Goal: Navigation & Orientation: Find specific page/section

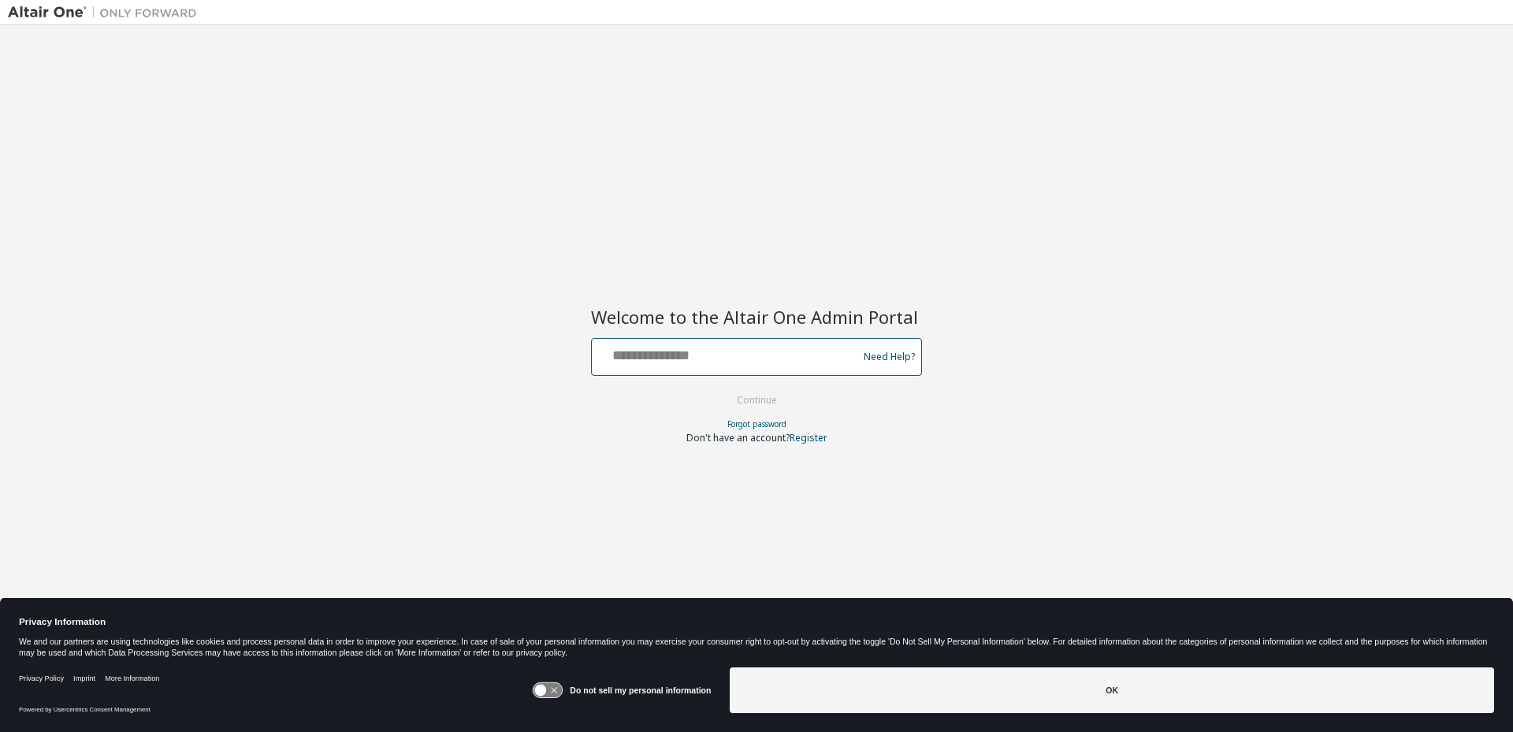
click at [670, 354] on input "text" at bounding box center [727, 353] width 258 height 23
type input "**********"
click at [720, 388] on button "Continue" at bounding box center [756, 400] width 73 height 24
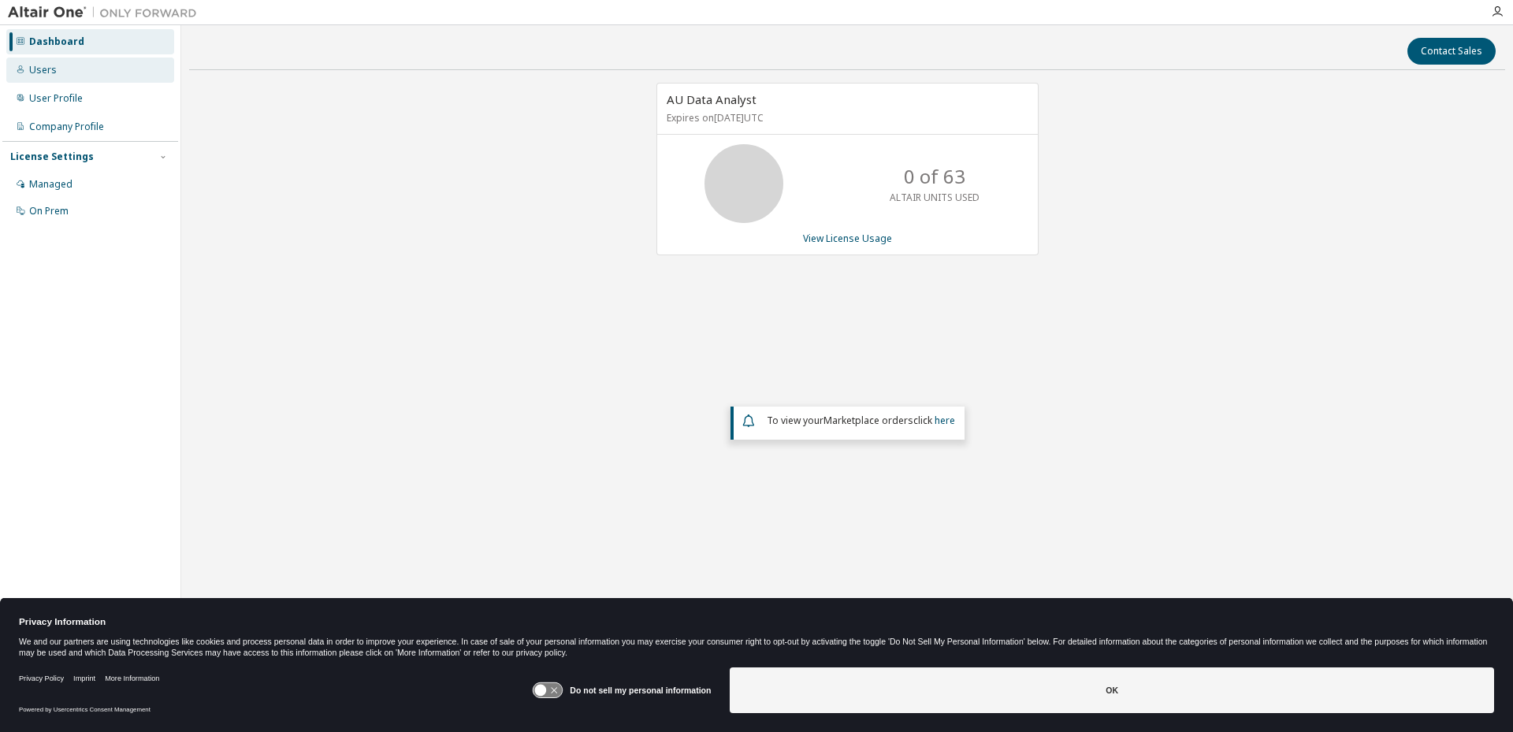
click at [76, 71] on div "Users" at bounding box center [90, 70] width 168 height 25
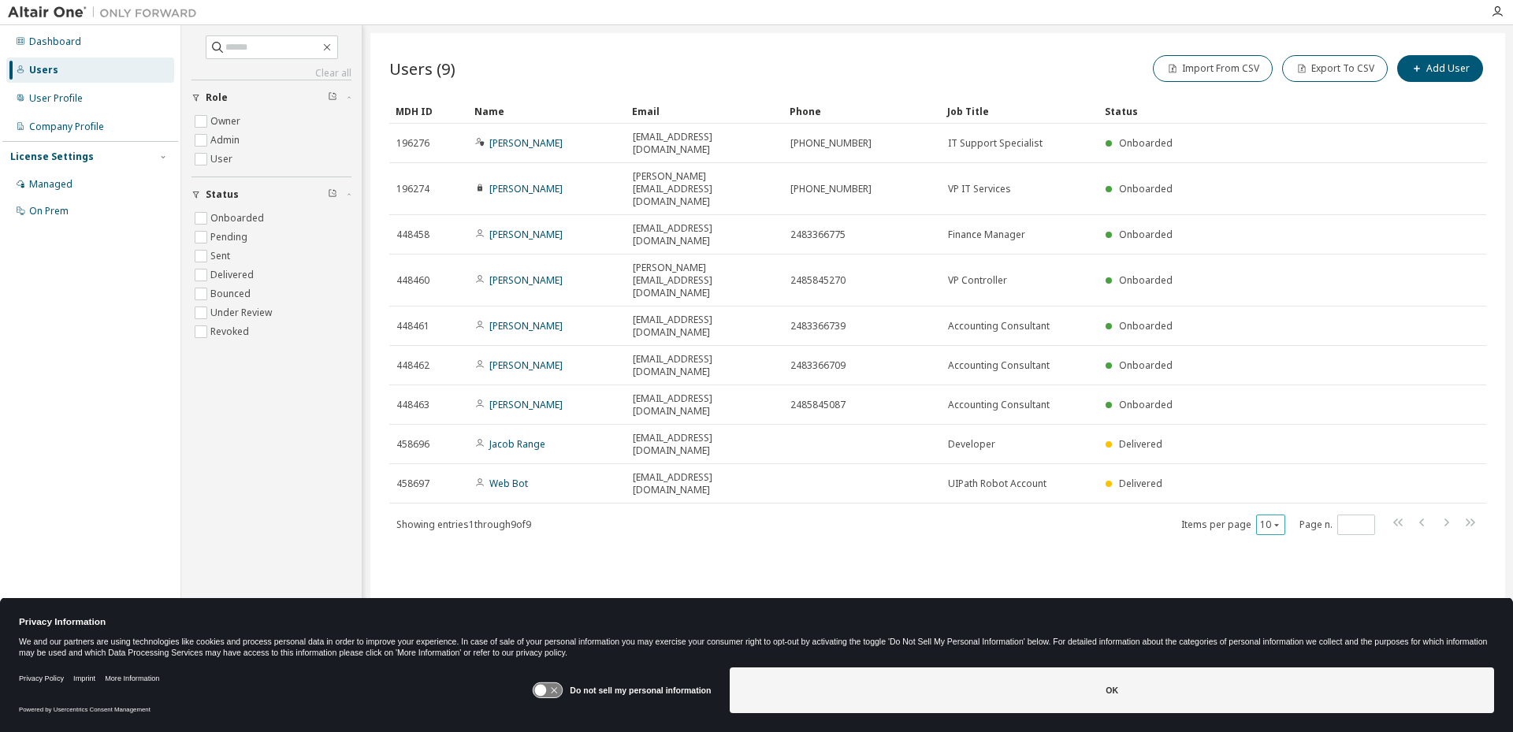
click at [1262, 518] on button "10" at bounding box center [1270, 524] width 21 height 13
click at [1276, 431] on div "20" at bounding box center [1319, 426] width 126 height 19
click at [72, 105] on div "User Profile" at bounding box center [90, 98] width 168 height 25
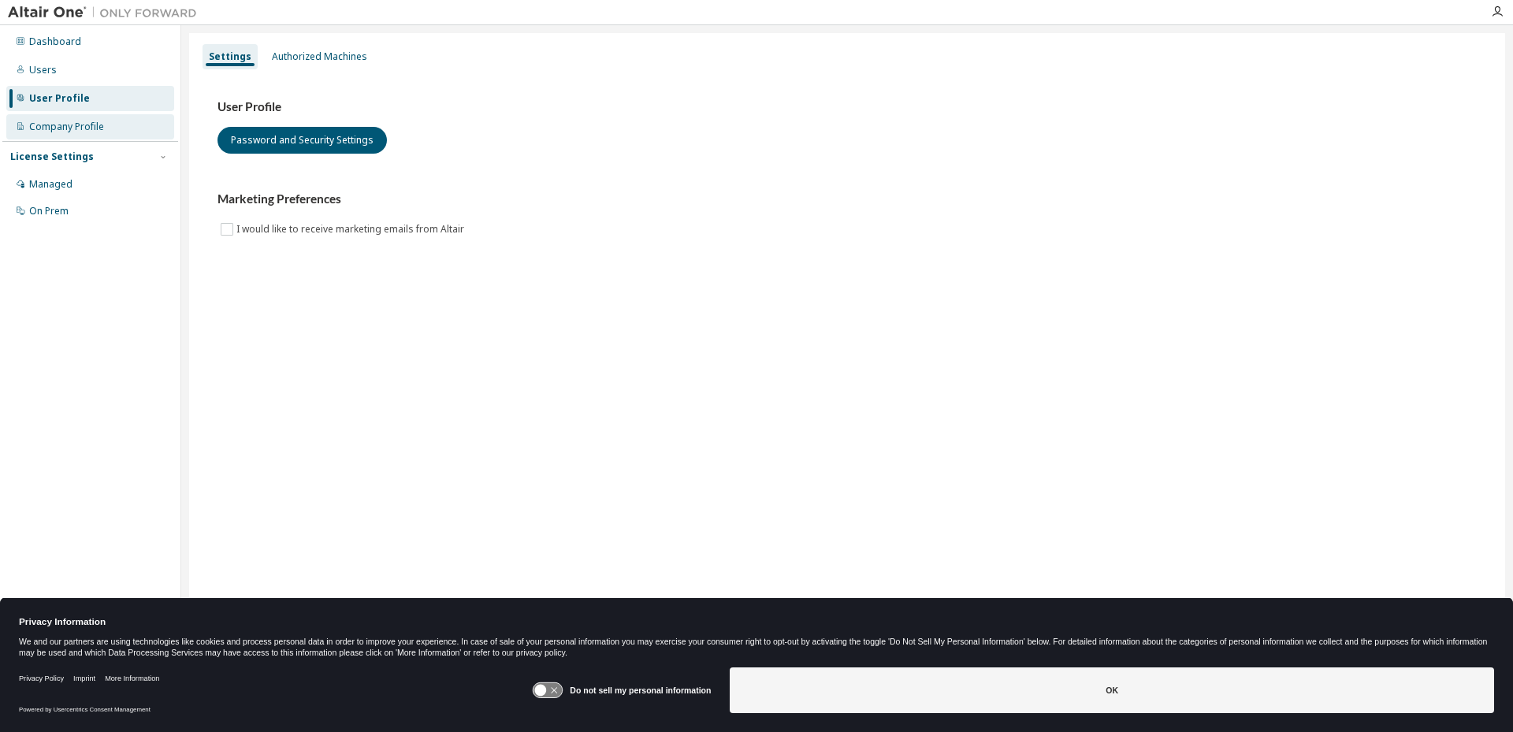
click at [77, 127] on div "Company Profile" at bounding box center [66, 127] width 75 height 13
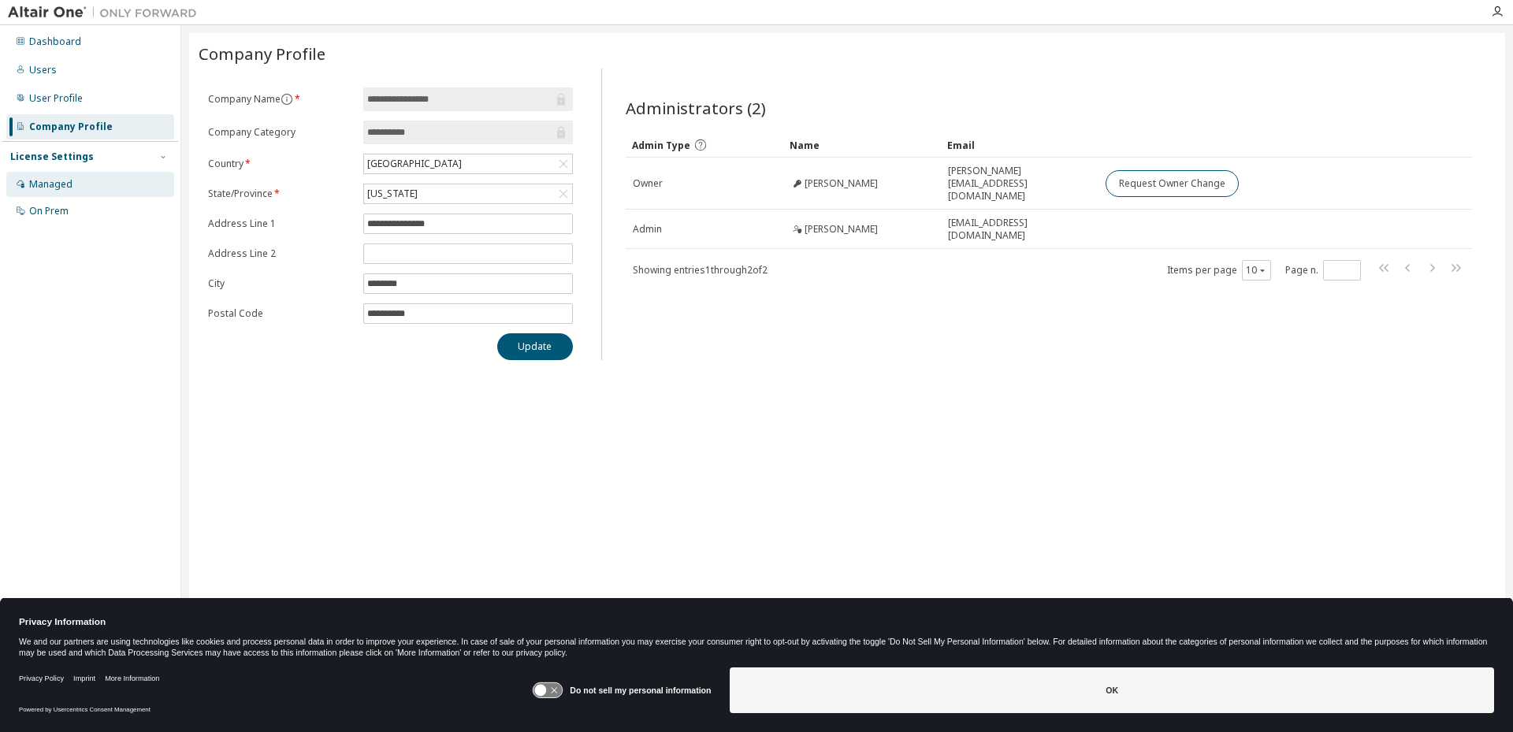
click at [87, 188] on div "Managed" at bounding box center [90, 184] width 168 height 25
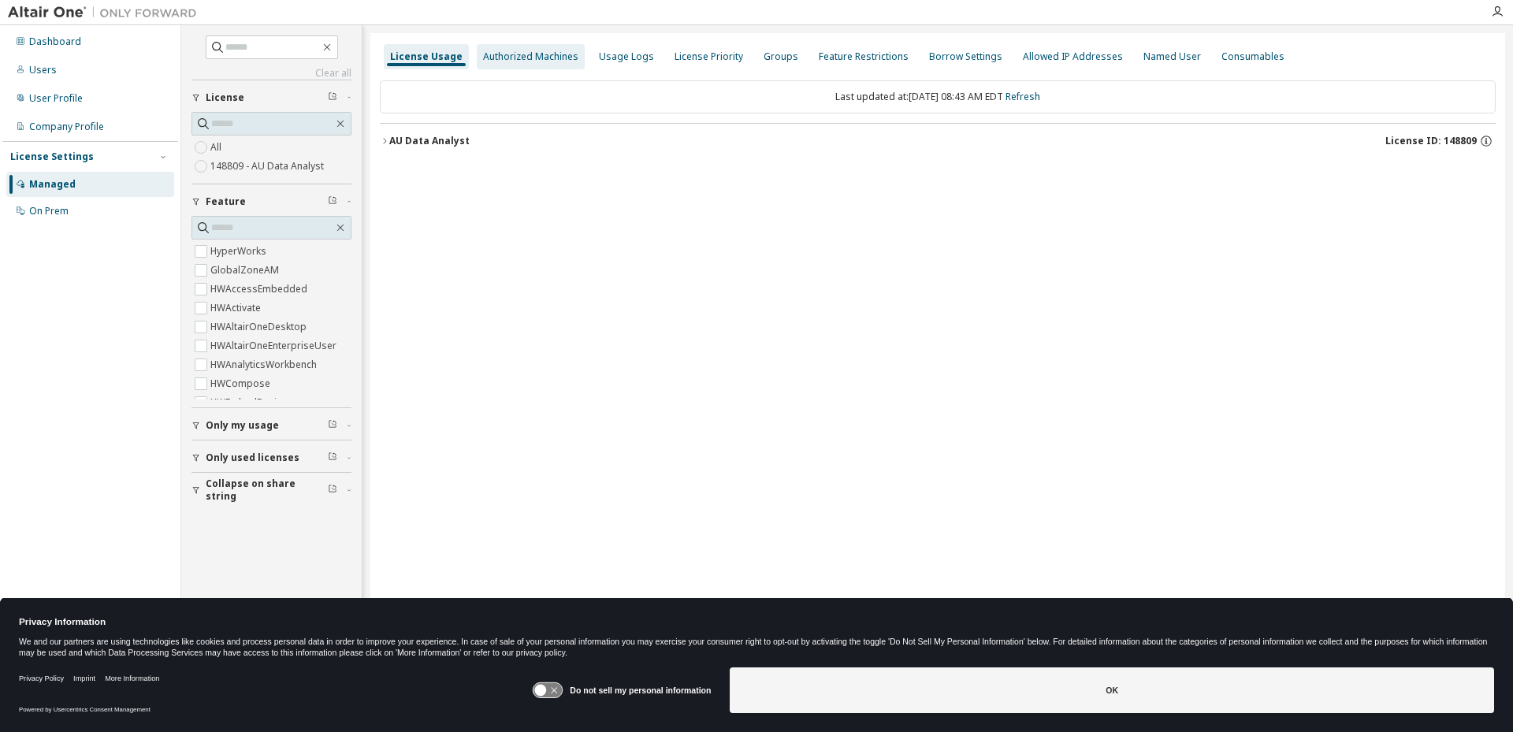
click at [496, 59] on div "Authorized Machines" at bounding box center [530, 56] width 95 height 13
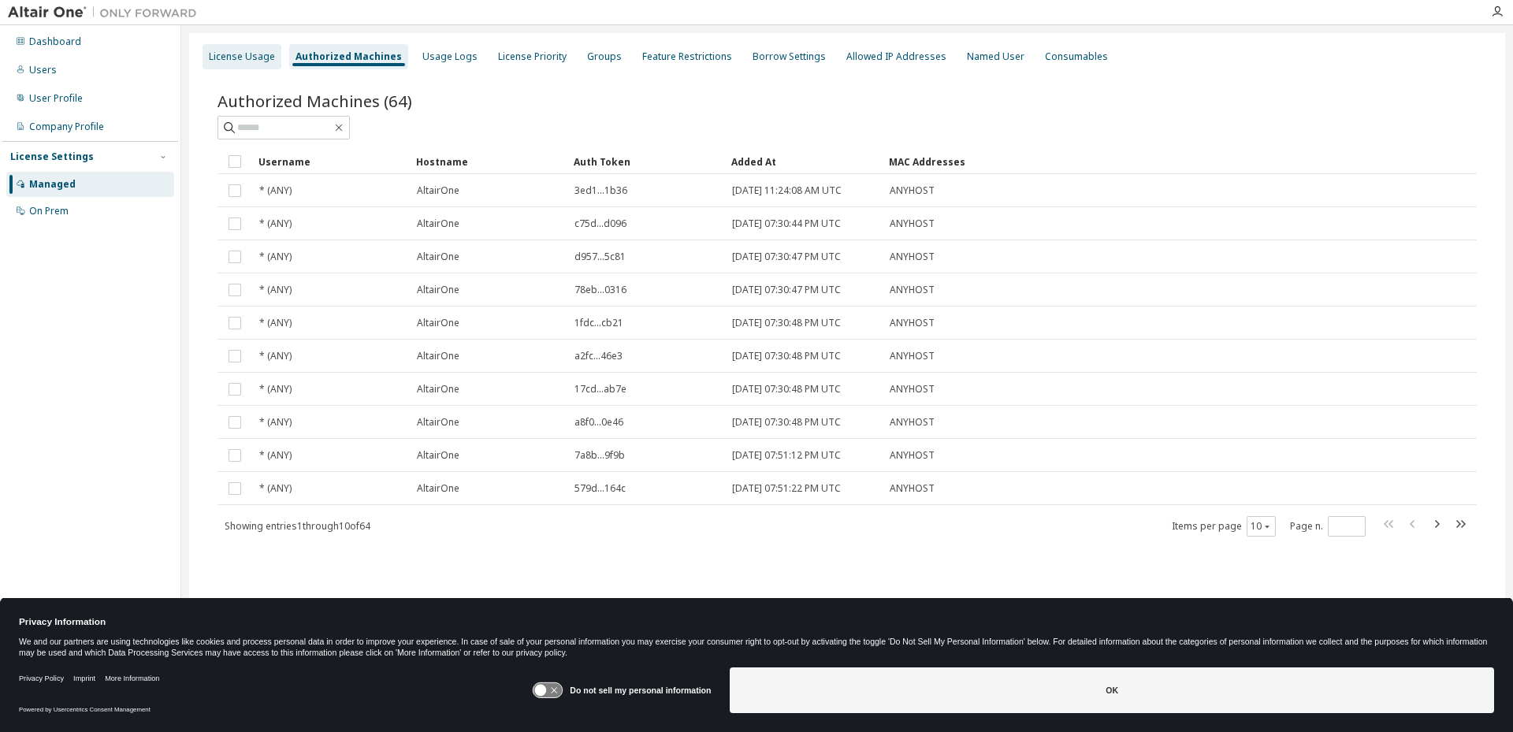
click at [255, 65] on div "License Usage" at bounding box center [241, 56] width 79 height 25
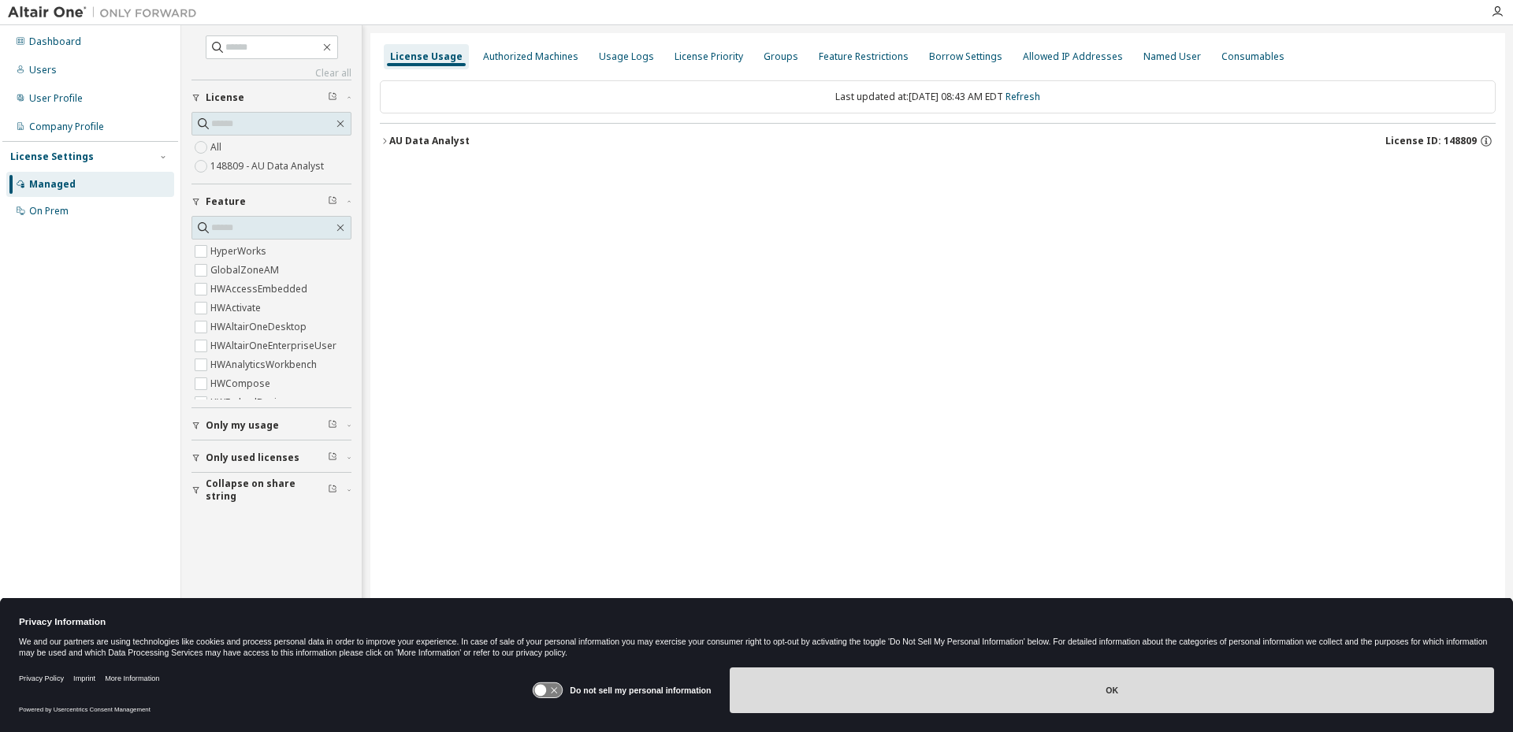
click at [1190, 692] on button "OK" at bounding box center [1112, 690] width 764 height 46
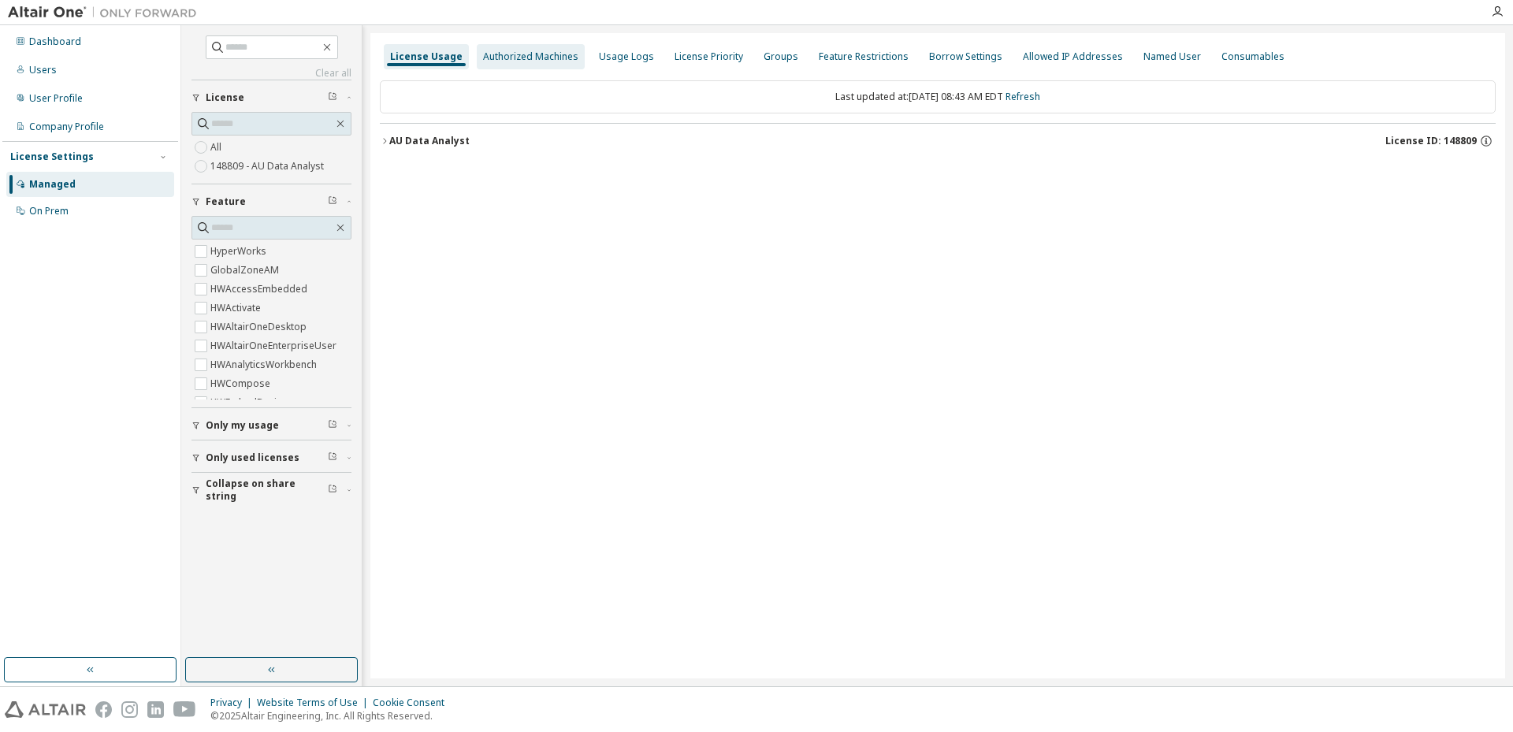
click at [524, 58] on div "Authorized Machines" at bounding box center [530, 56] width 95 height 13
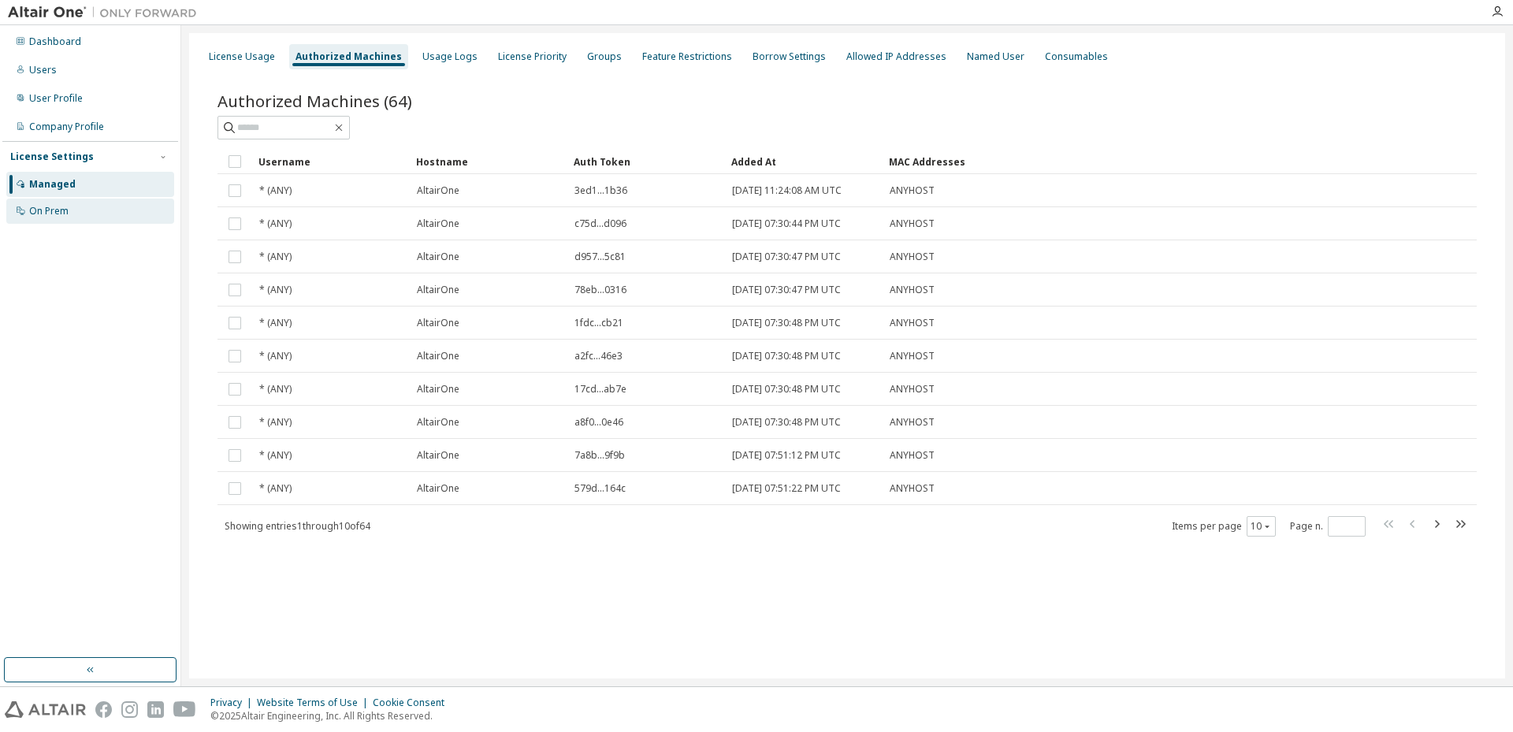
click at [89, 206] on div "On Prem" at bounding box center [90, 211] width 168 height 25
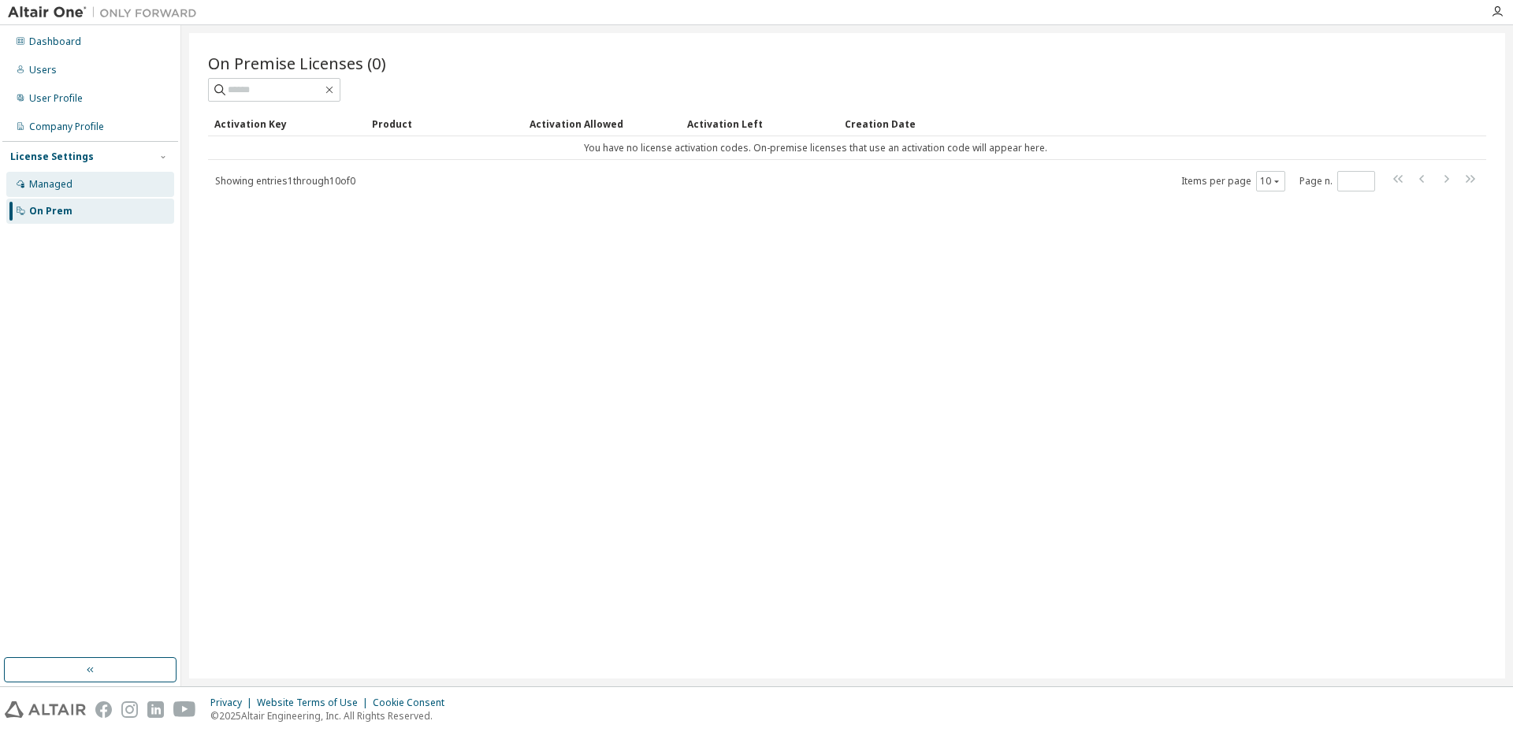
click at [82, 186] on div "Managed" at bounding box center [90, 184] width 168 height 25
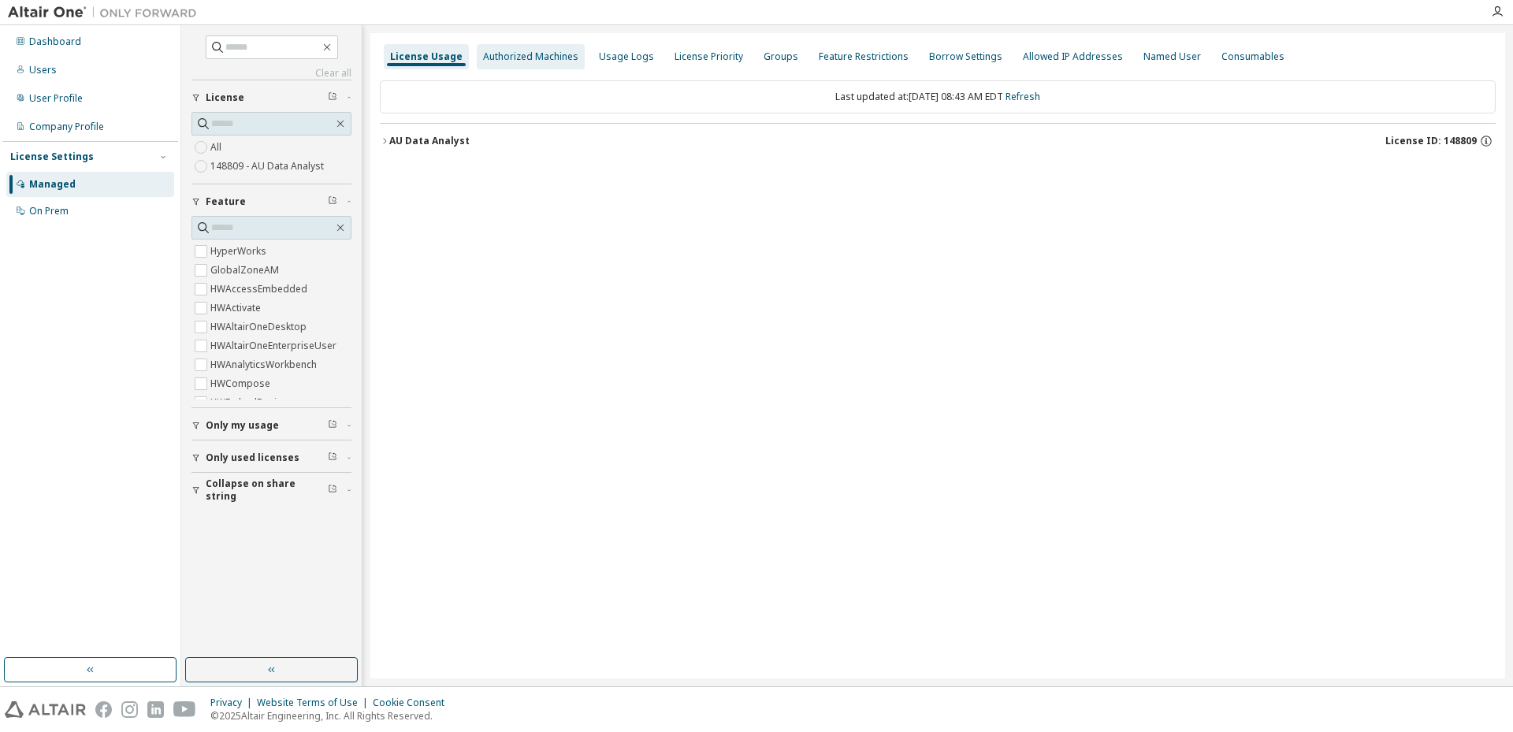
click at [522, 47] on div "Authorized Machines" at bounding box center [531, 56] width 108 height 25
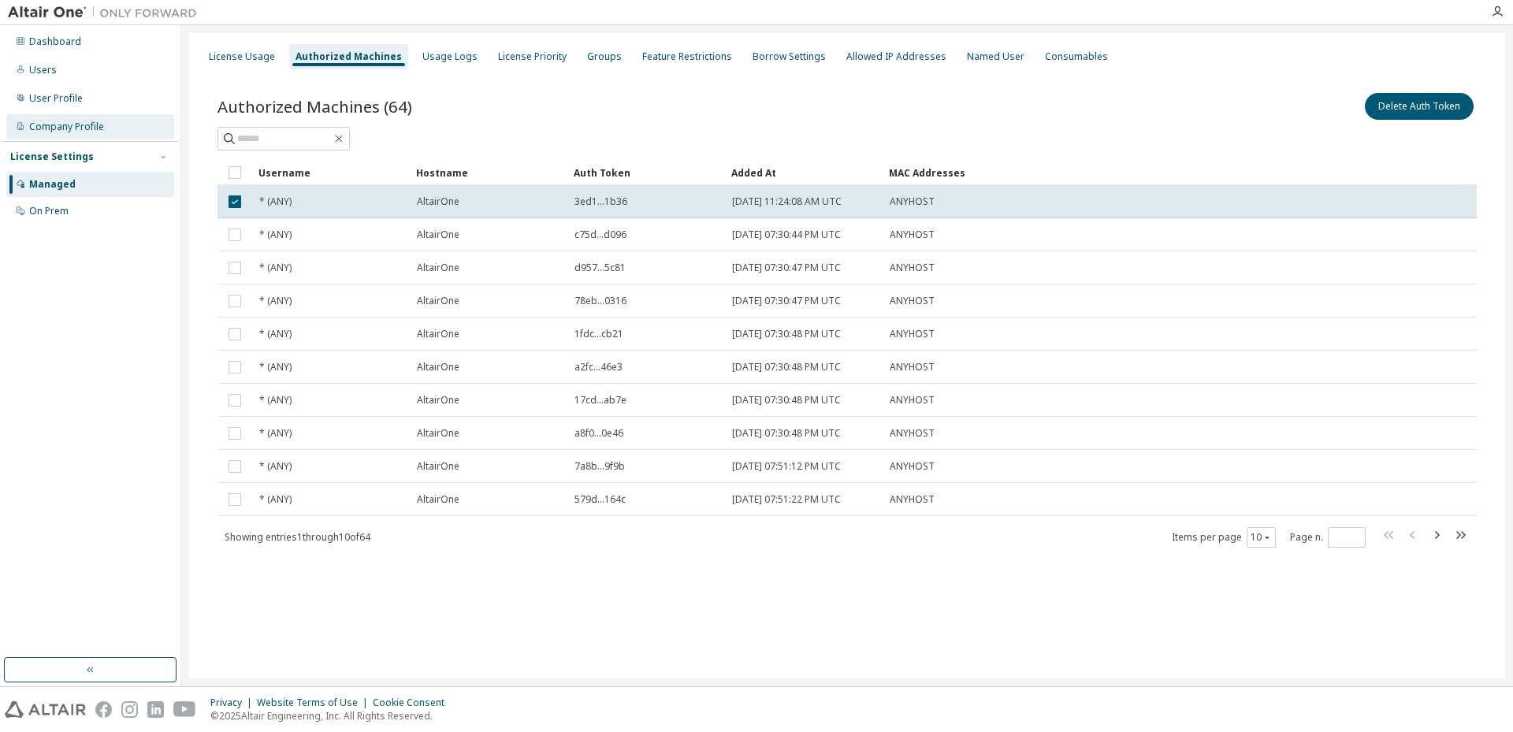
click at [71, 131] on div "Company Profile" at bounding box center [66, 127] width 75 height 13
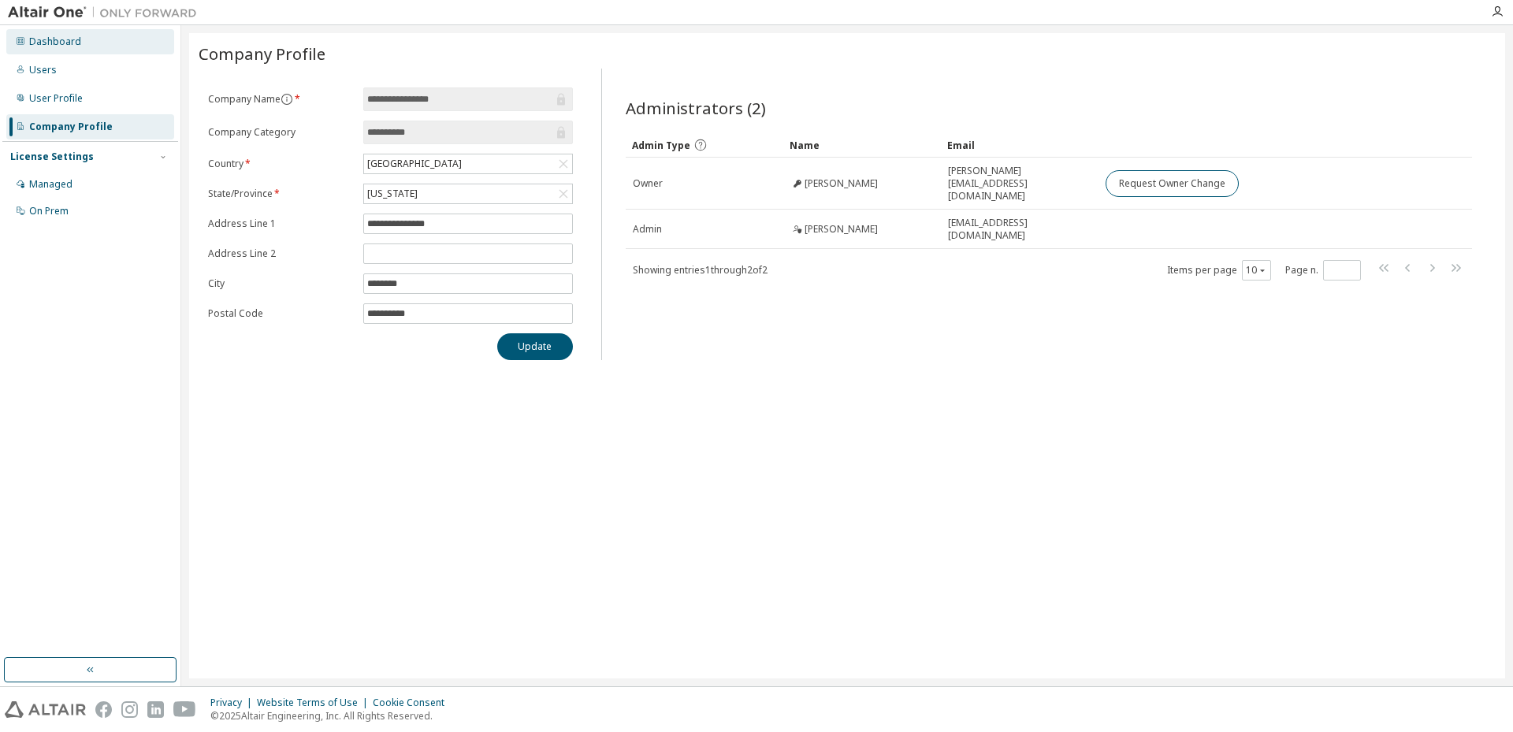
click at [60, 53] on div "Dashboard" at bounding box center [90, 41] width 168 height 25
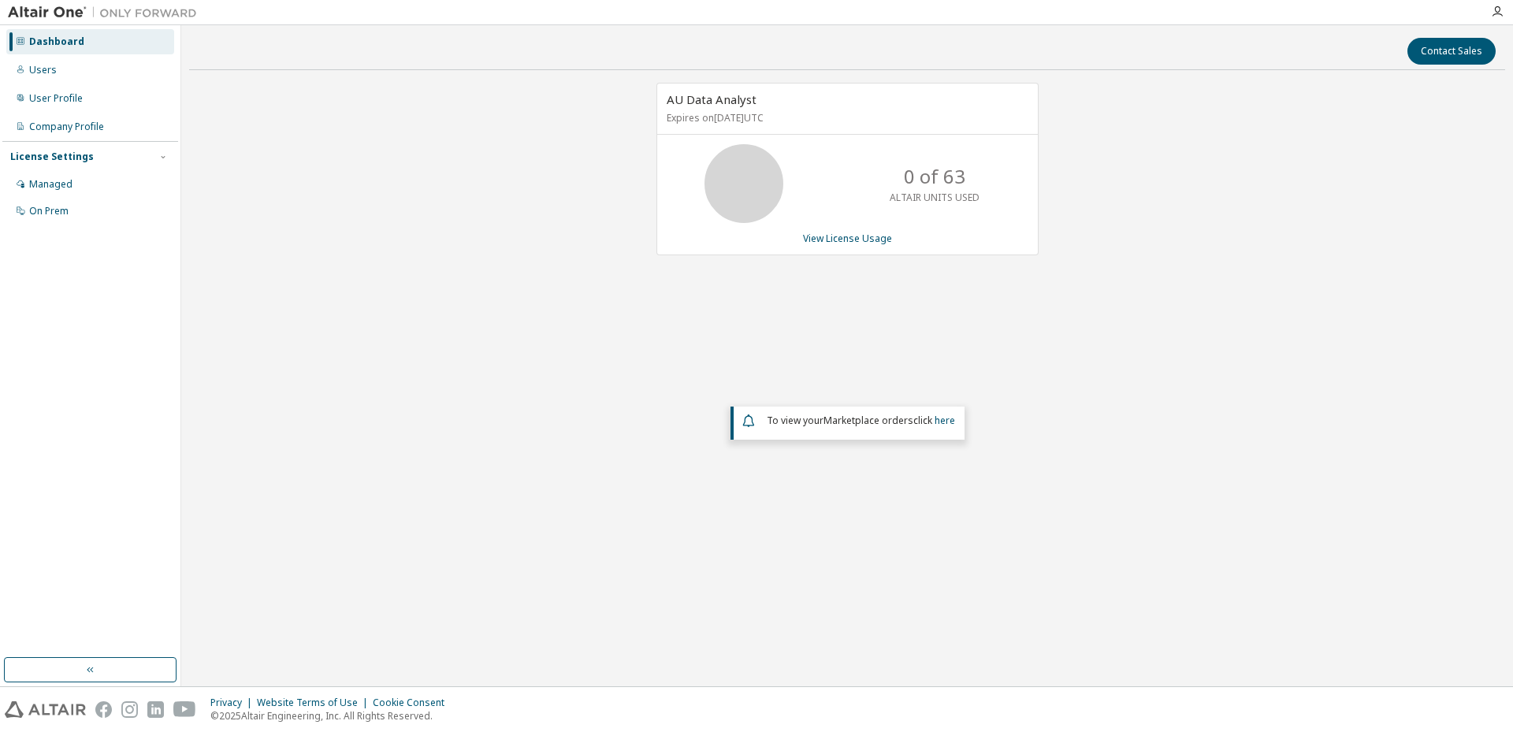
click at [84, 667] on icon "button" at bounding box center [90, 669] width 13 height 13
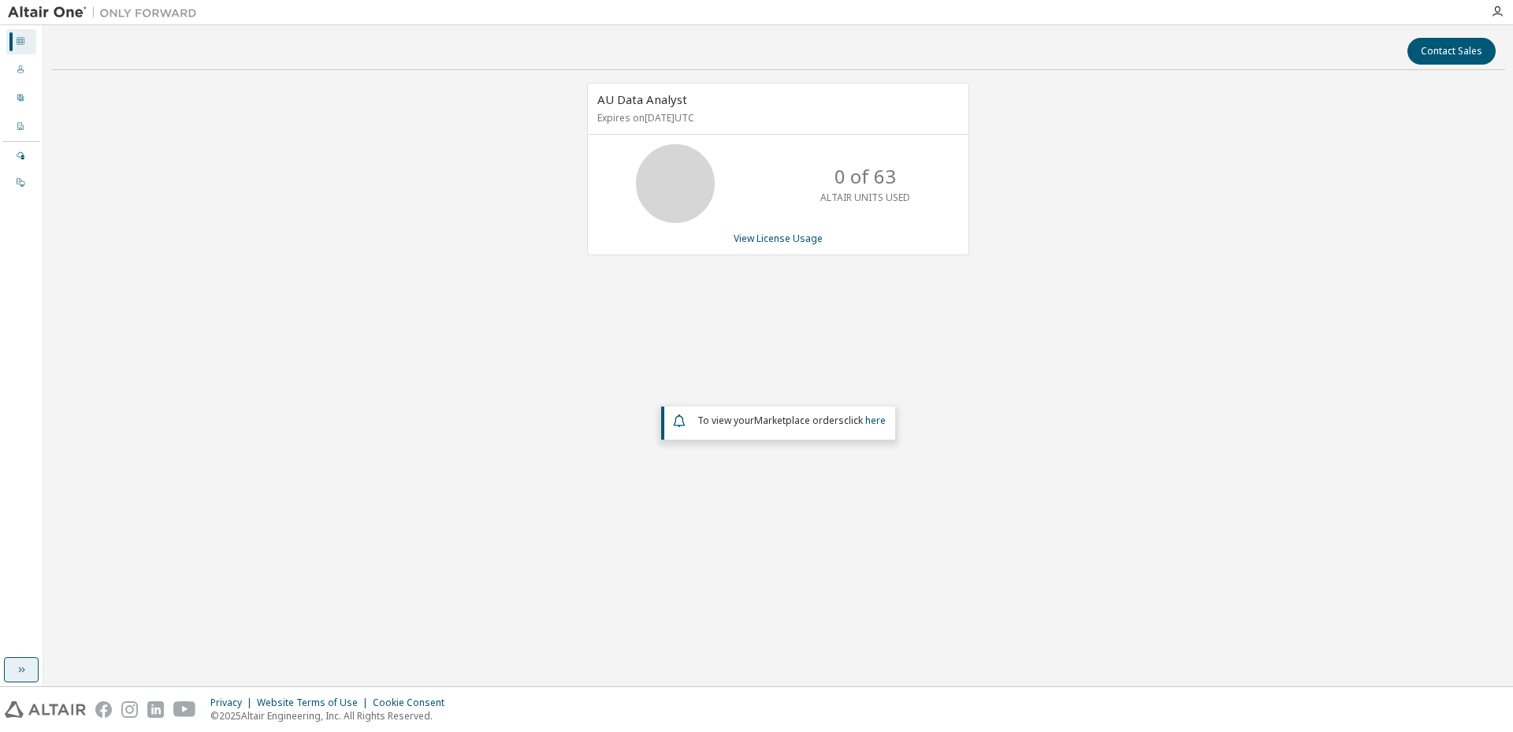
click at [35, 673] on button "button" at bounding box center [21, 669] width 35 height 25
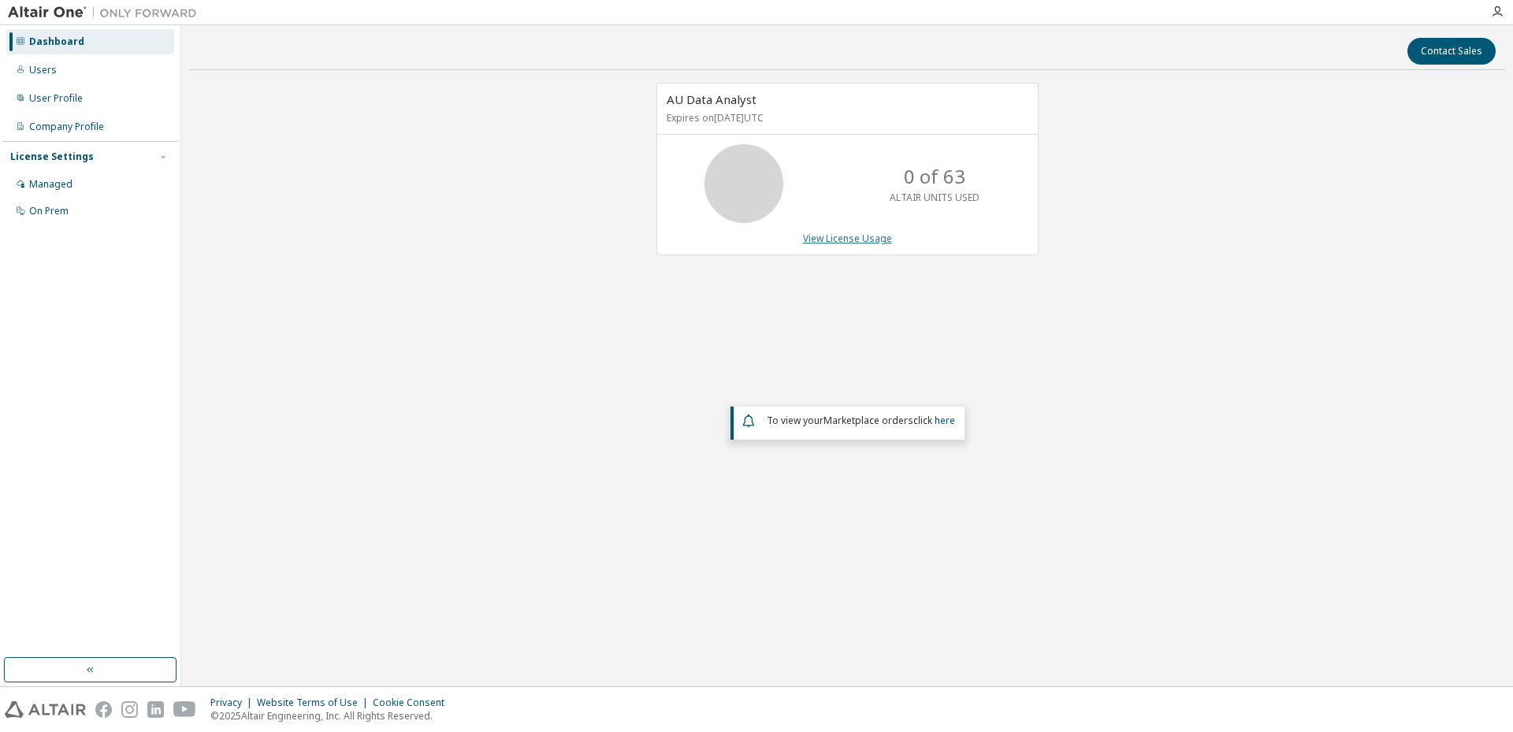
click at [868, 239] on link "View License Usage" at bounding box center [847, 238] width 89 height 13
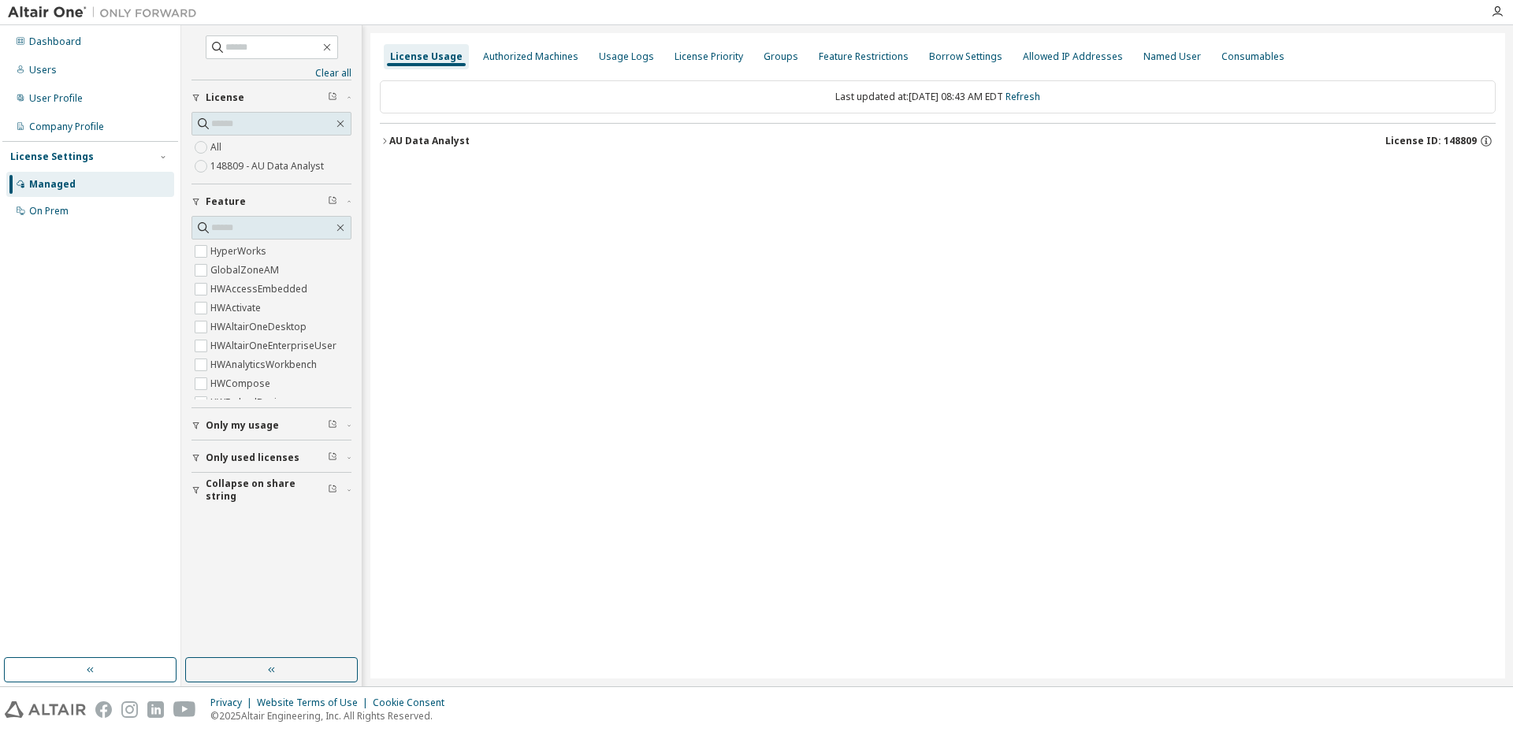
click at [383, 142] on icon "button" at bounding box center [384, 140] width 9 height 9
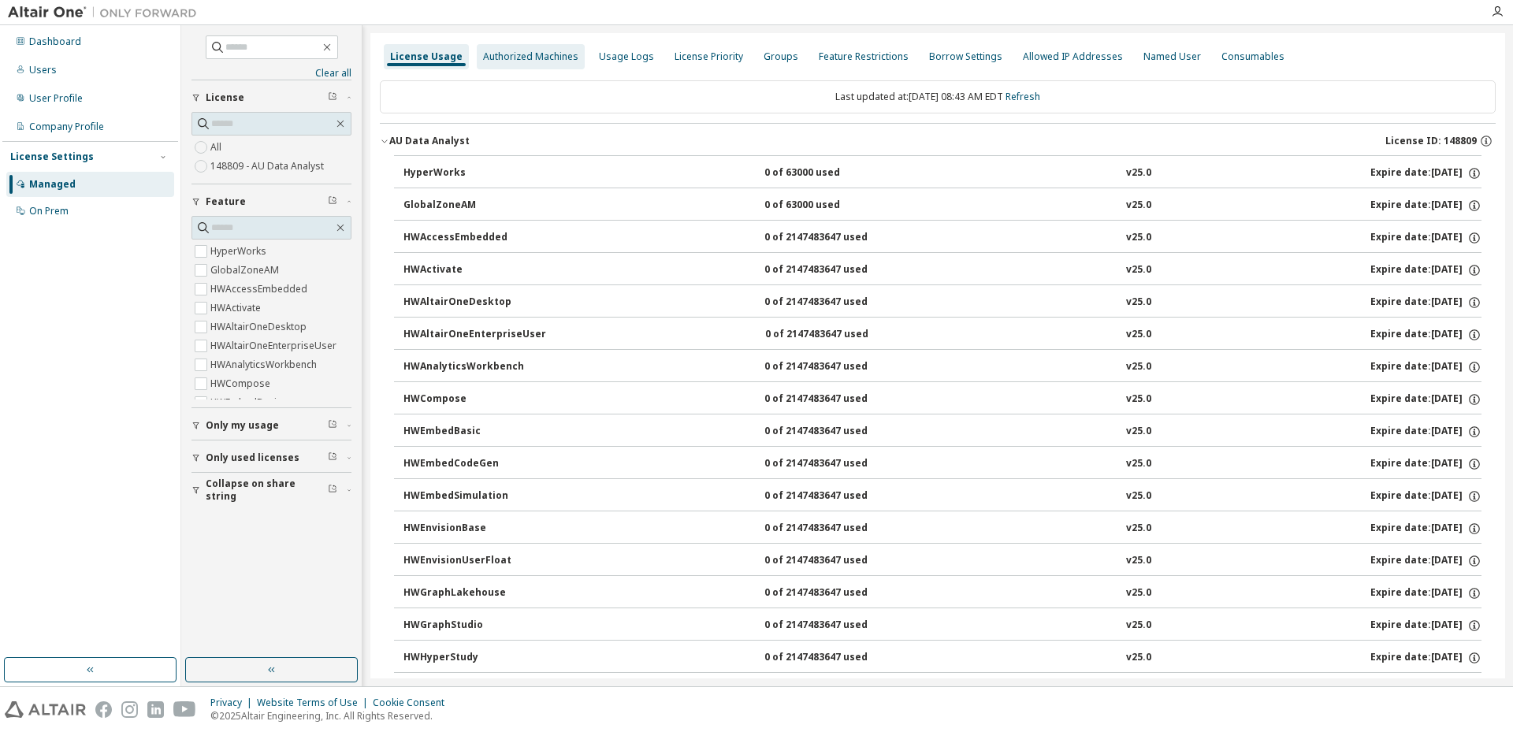
click at [489, 58] on div "Authorized Machines" at bounding box center [530, 56] width 95 height 13
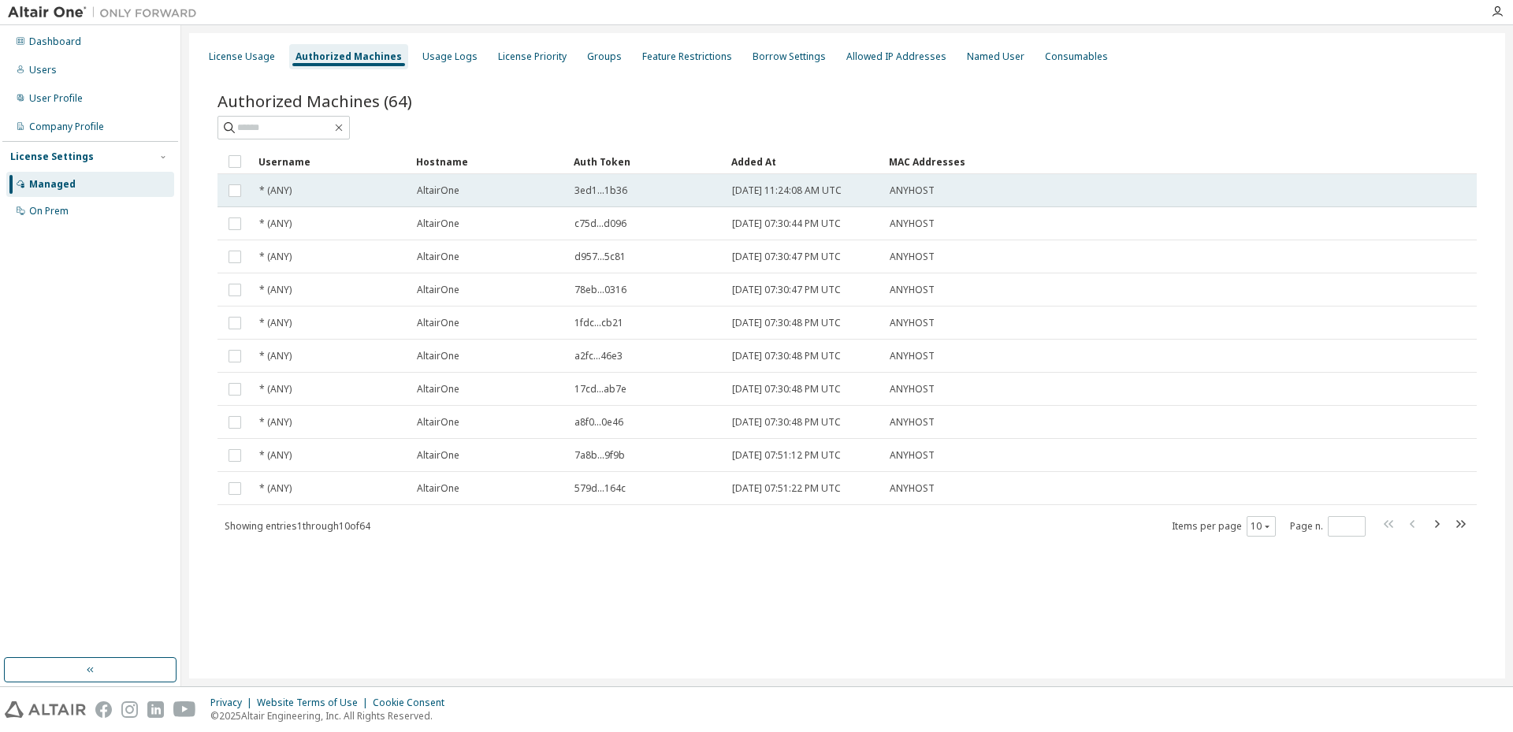
click at [908, 199] on td "ANYHOST" at bounding box center [1099, 190] width 435 height 33
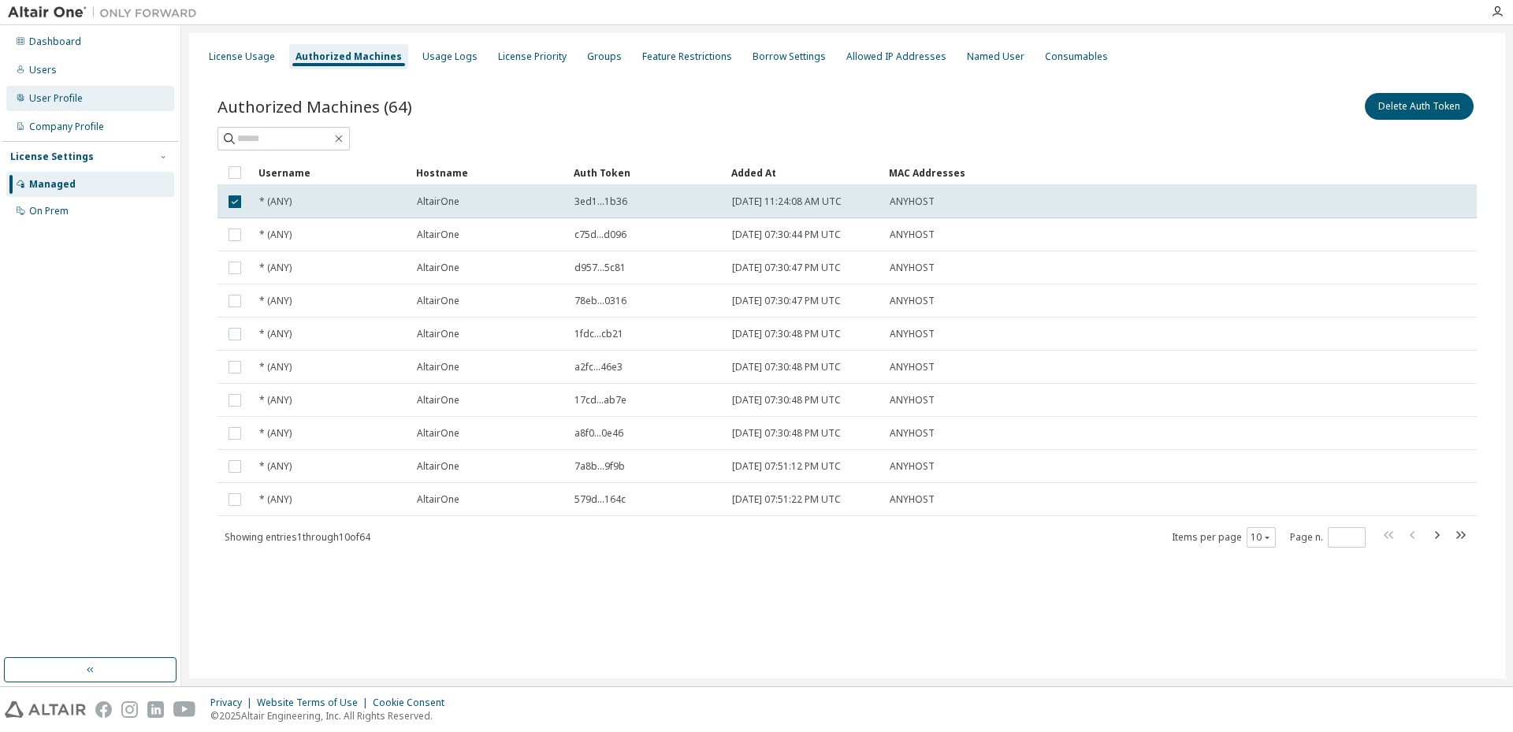
click at [65, 107] on div "User Profile" at bounding box center [90, 98] width 168 height 25
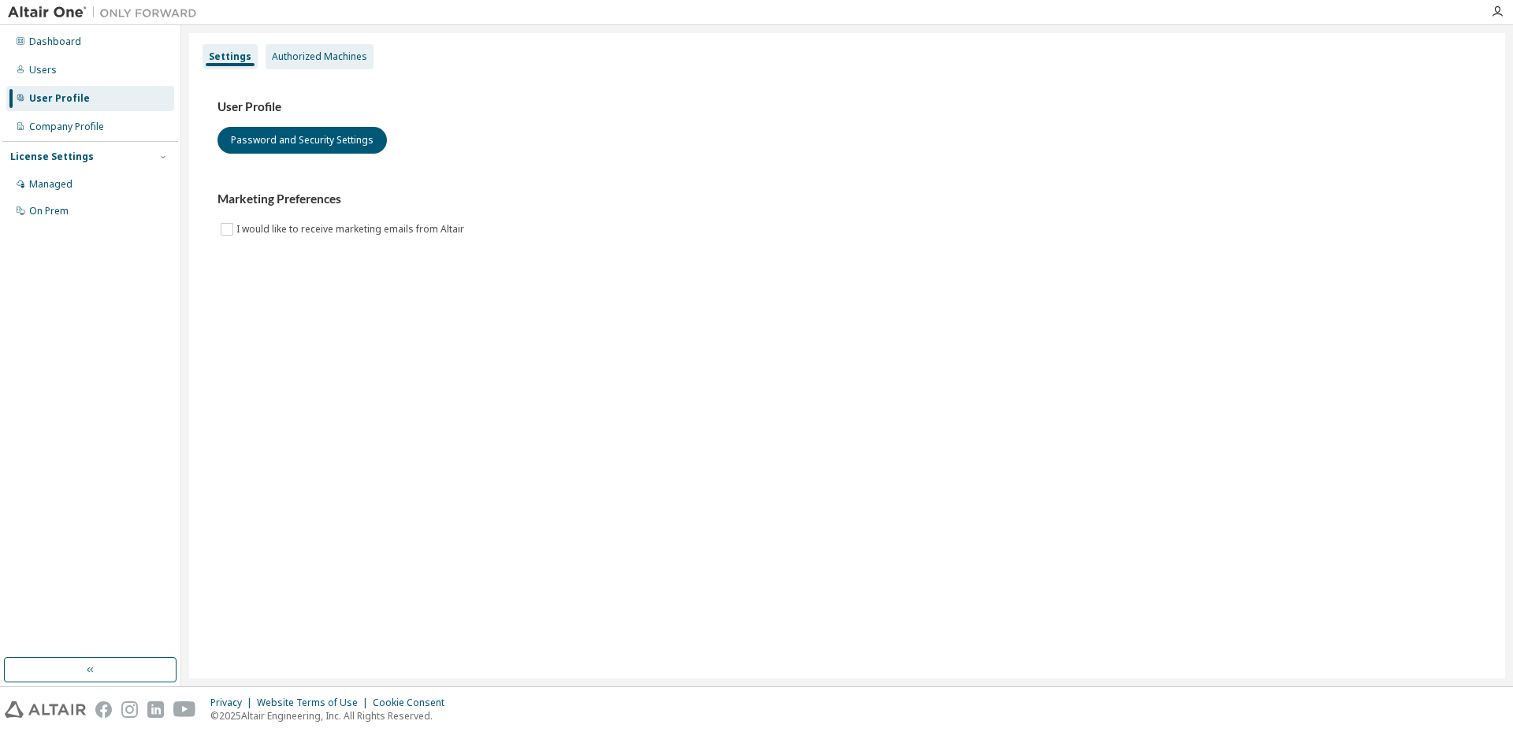
click at [315, 64] on div "Authorized Machines" at bounding box center [320, 56] width 108 height 25
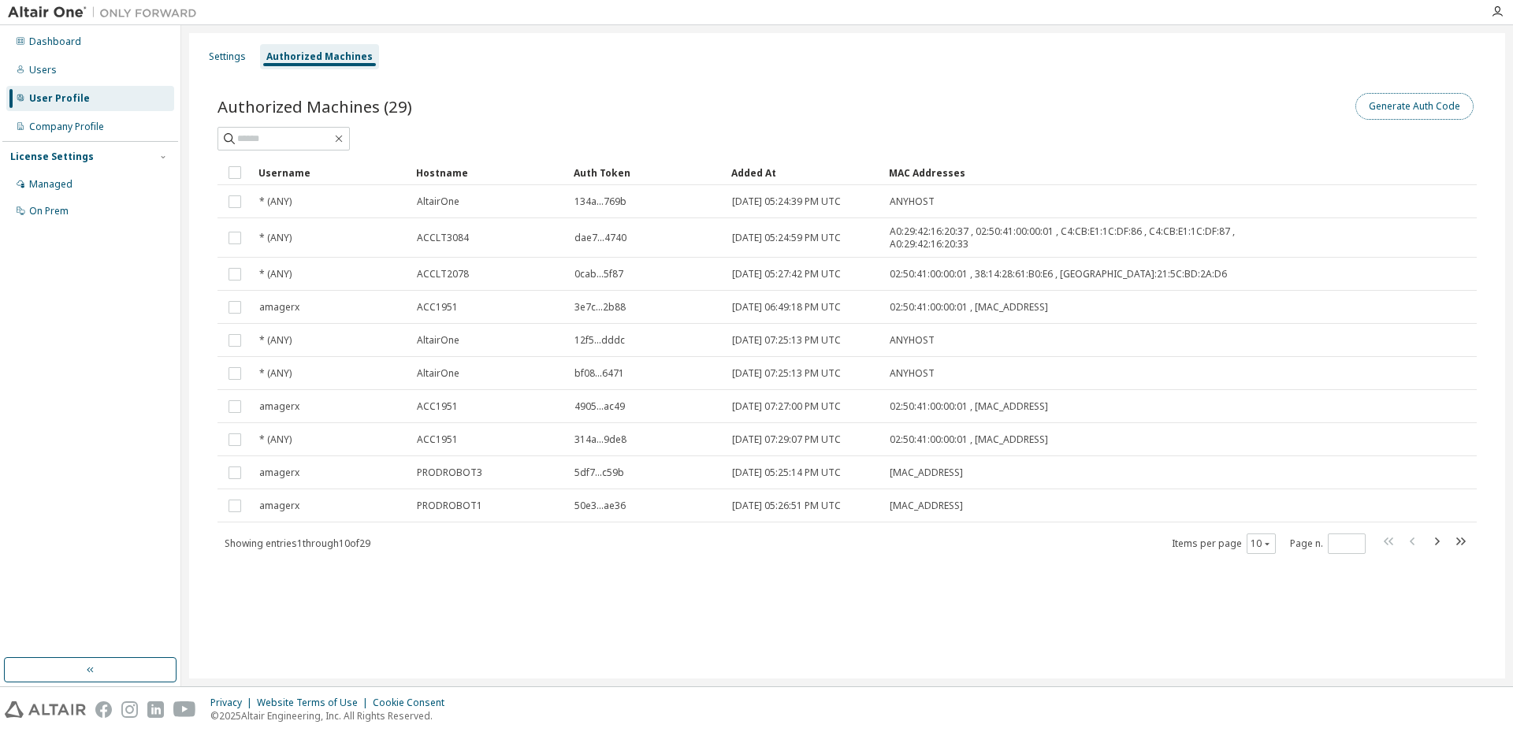
click at [1421, 100] on button "Generate Auth Code" at bounding box center [1414, 106] width 118 height 27
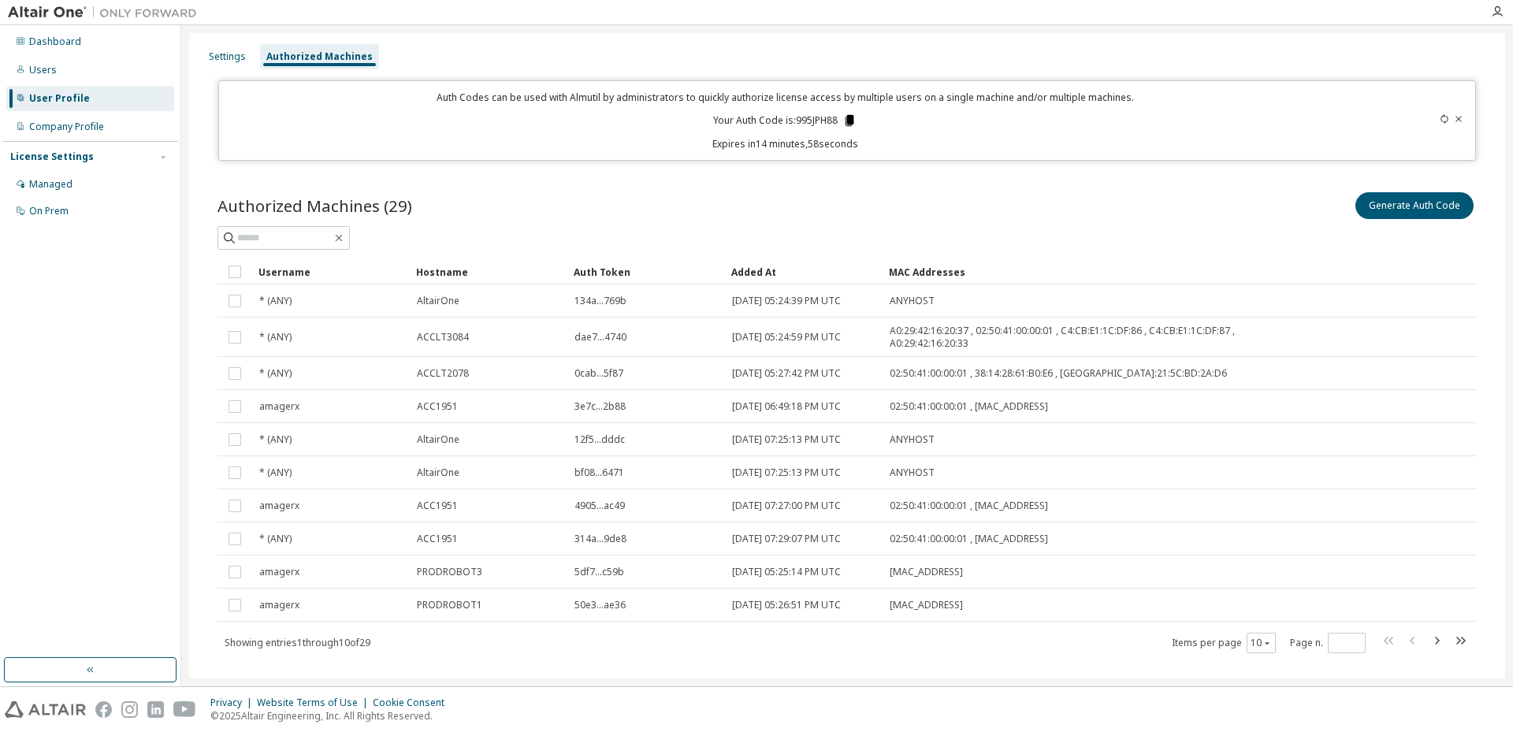
click at [846, 120] on icon at bounding box center [849, 120] width 9 height 11
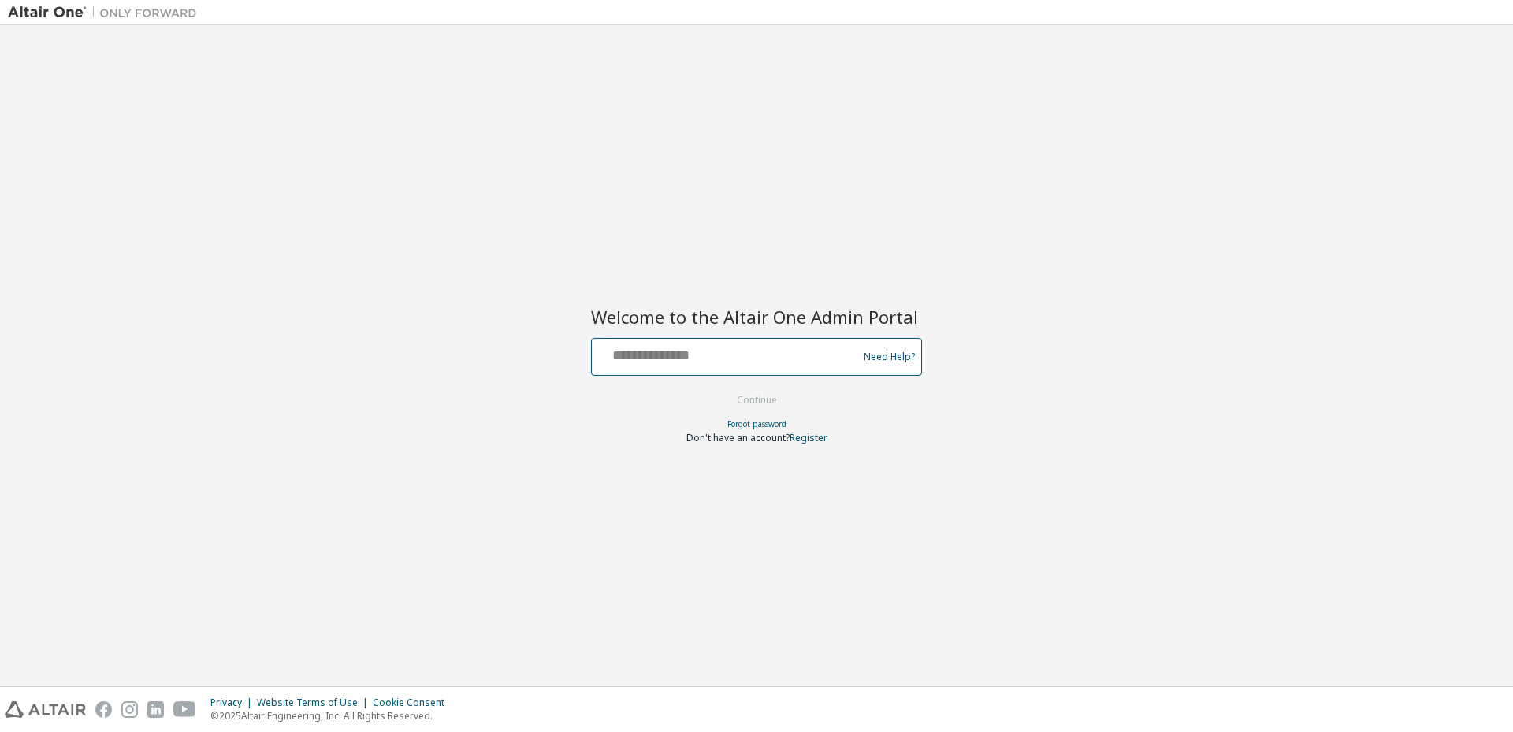
type input "**********"
